Goal: Find specific page/section: Find specific page/section

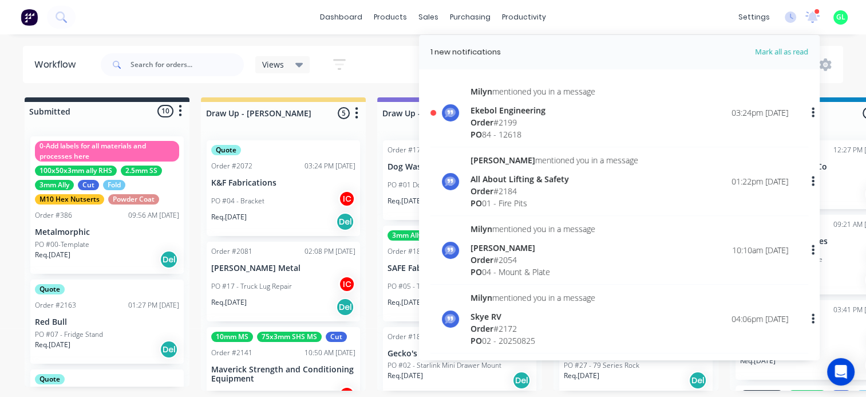
scroll to position [173, 0]
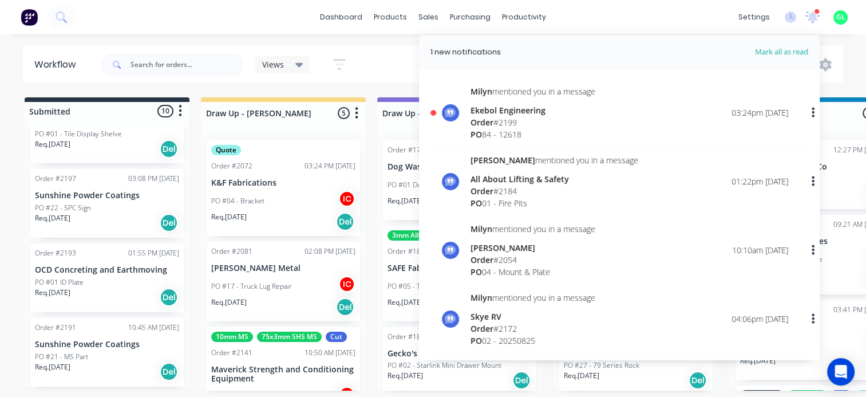
drag, startPoint x: 810, startPoint y: 21, endPoint x: 696, endPoint y: 23, distance: 113.4
click at [810, 21] on icon at bounding box center [812, 17] width 15 height 13
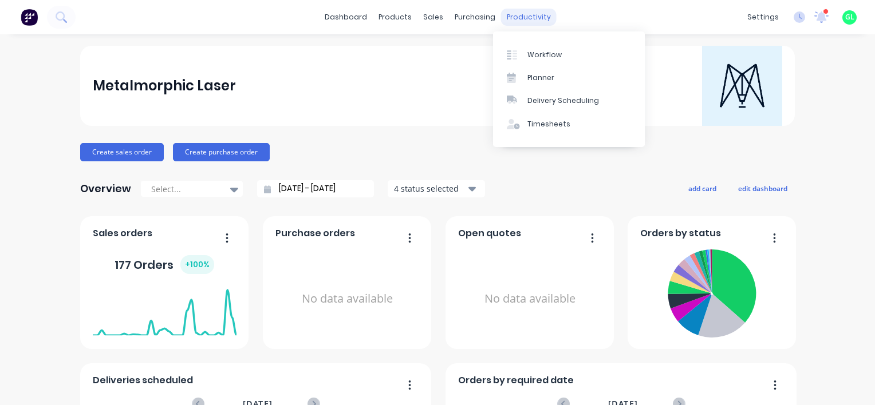
click at [540, 21] on div "productivity" at bounding box center [529, 17] width 56 height 17
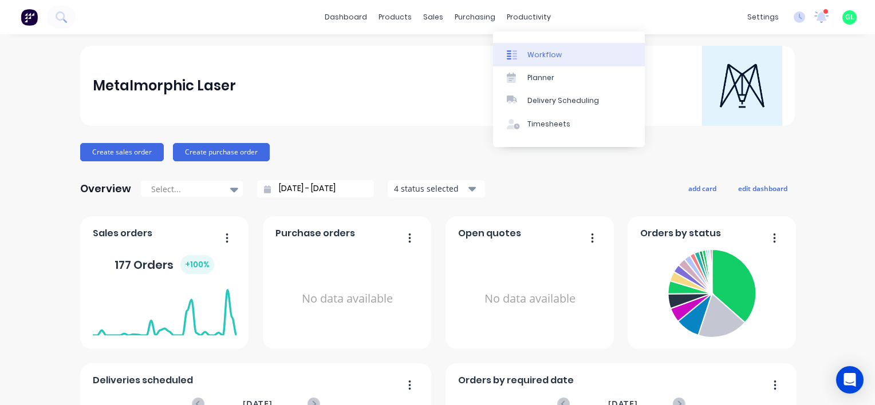
click at [543, 51] on div "Workflow" at bounding box center [544, 55] width 34 height 10
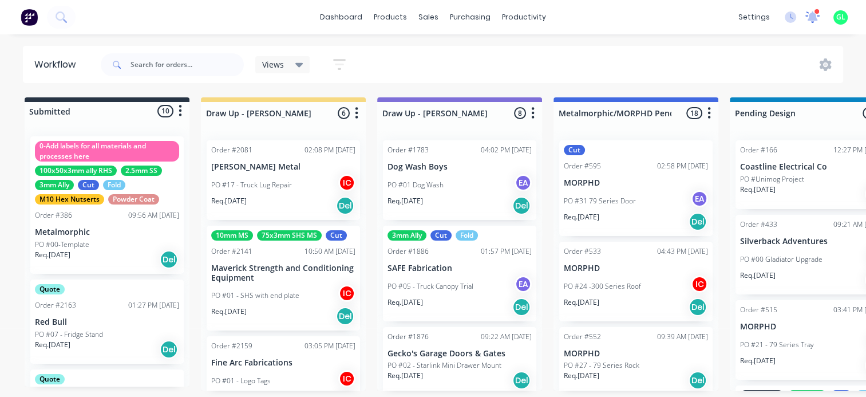
click at [813, 21] on icon at bounding box center [812, 17] width 15 height 13
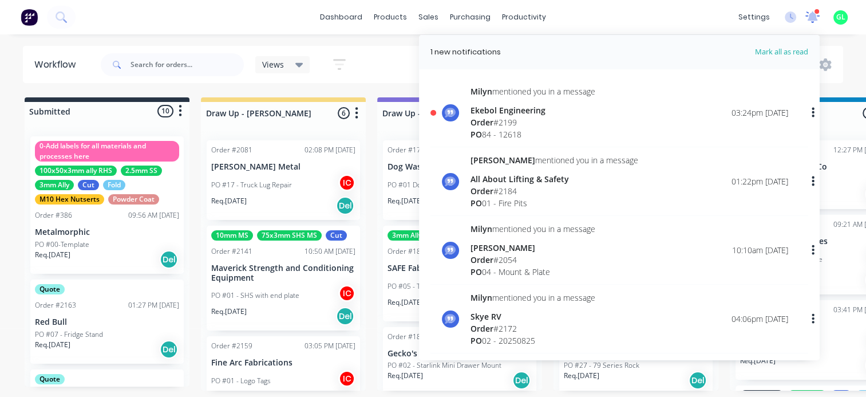
click at [813, 18] on icon at bounding box center [812, 15] width 11 height 10
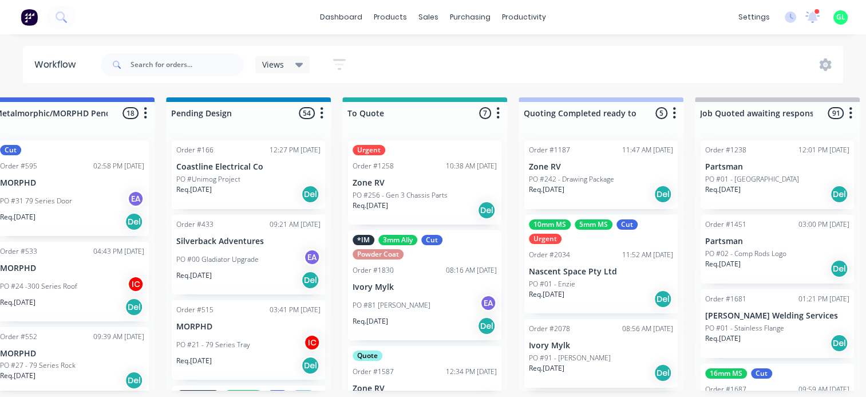
scroll to position [0, 499]
